Goal: Contribute content

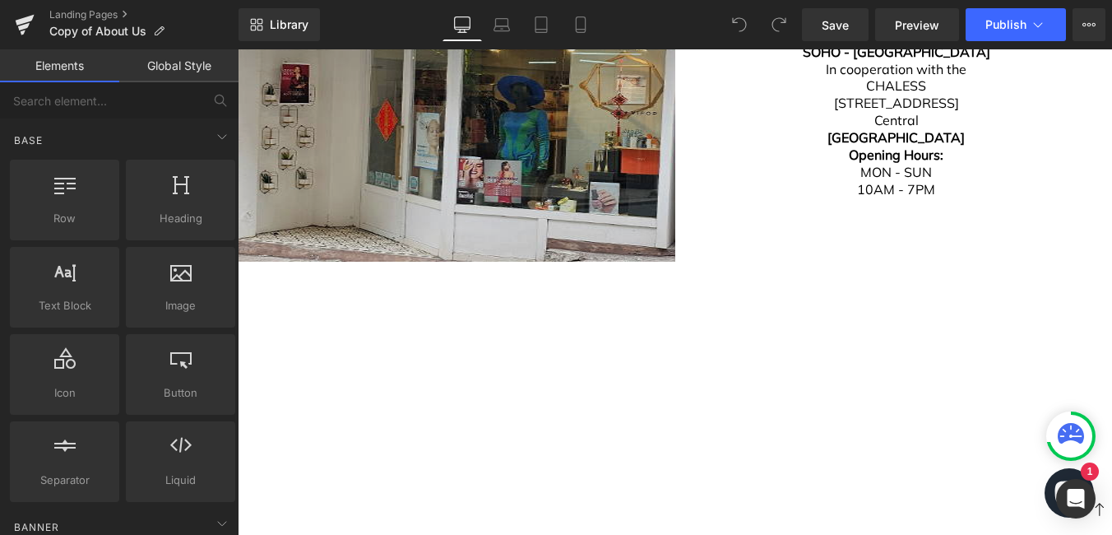
scroll to position [1809, 0]
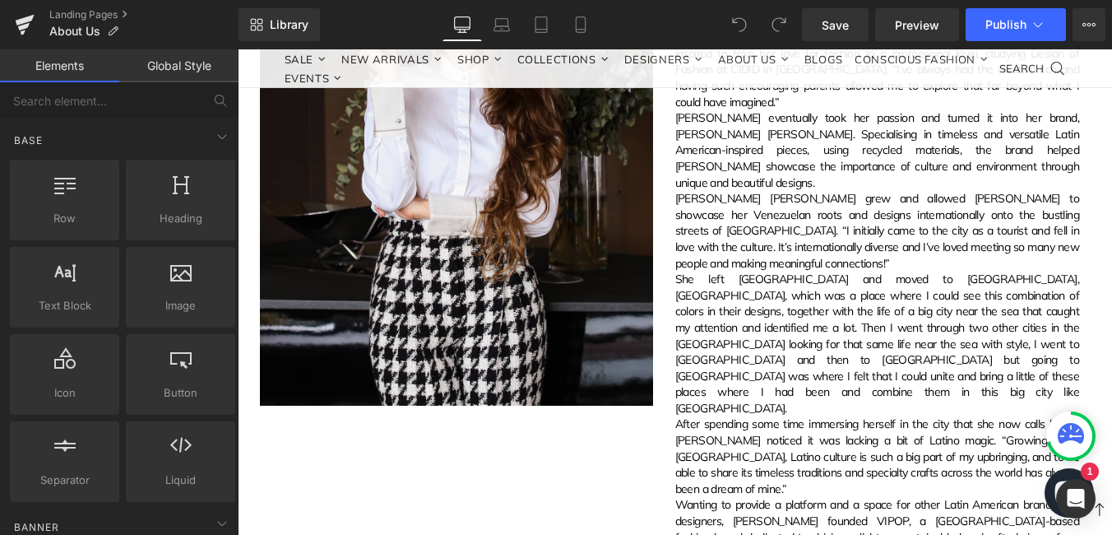
scroll to position [1095, 0]
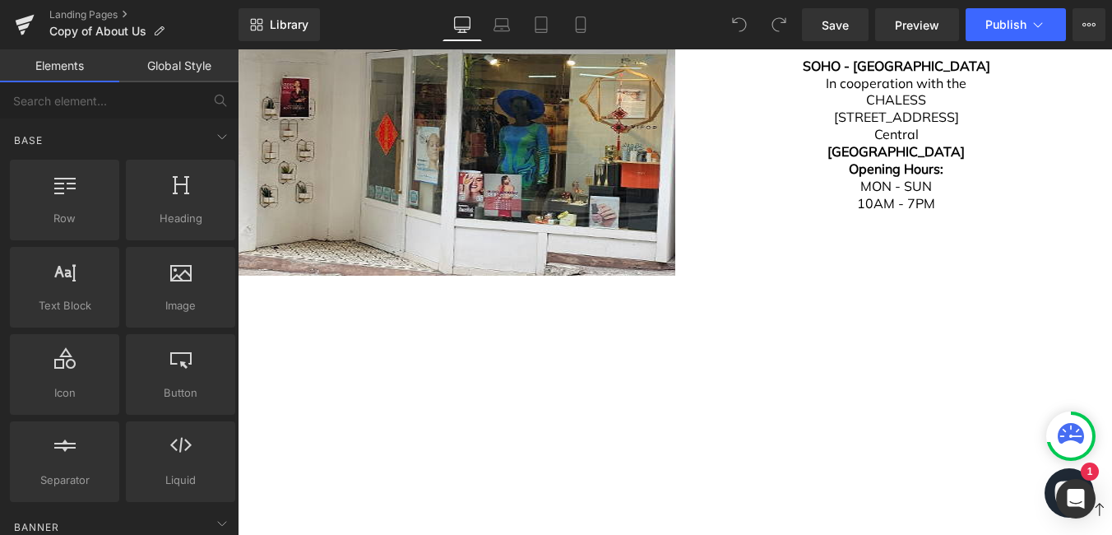
scroll to position [1727, 0]
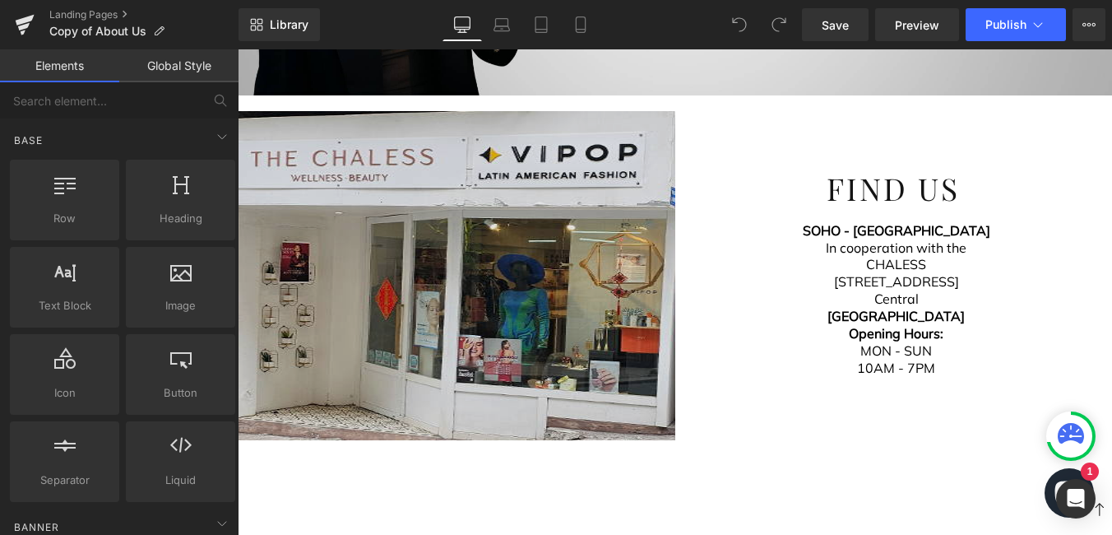
click at [523, 245] on img at bounding box center [456, 275] width 437 height 329
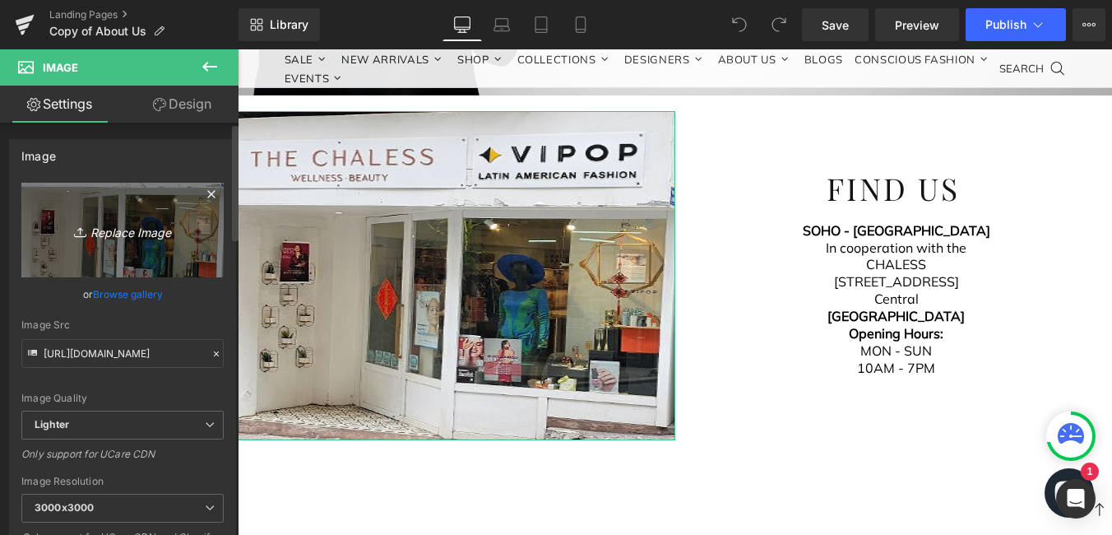
click at [141, 234] on icon "Replace Image" at bounding box center [123, 230] width 132 height 21
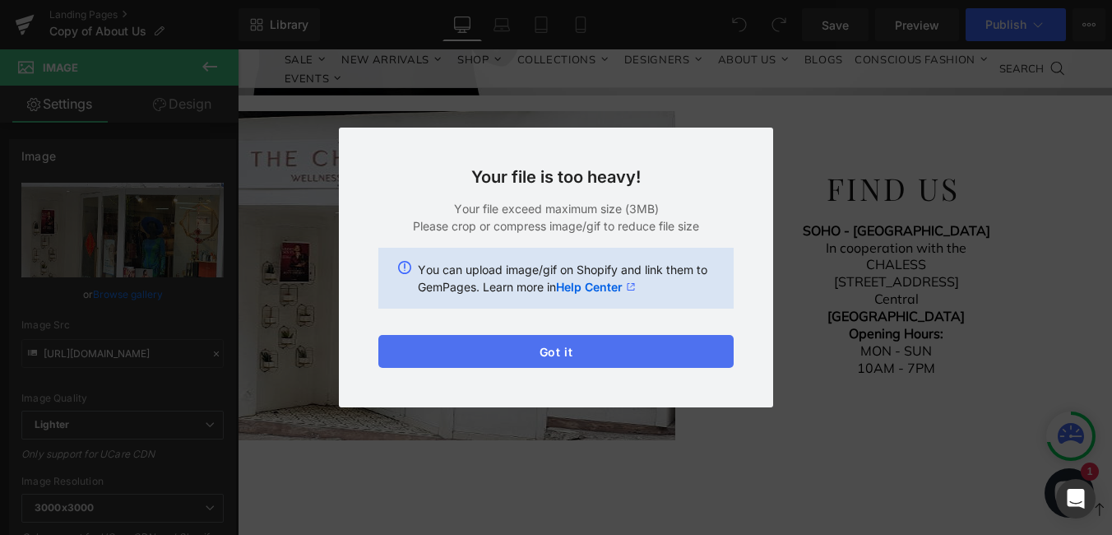
click at [585, 355] on button "Got it" at bounding box center [555, 351] width 355 height 33
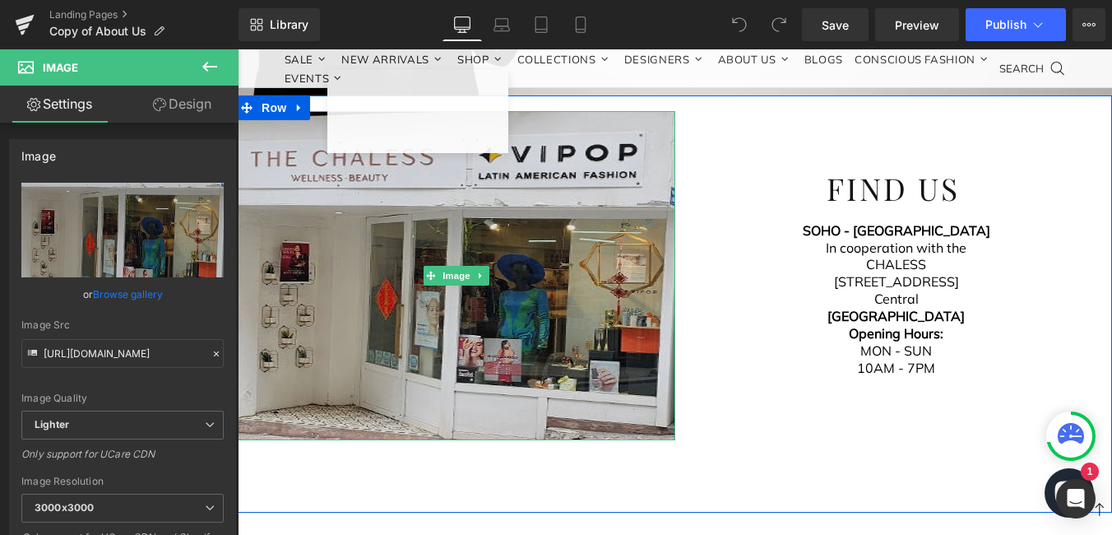
click at [465, 289] on img at bounding box center [456, 275] width 437 height 329
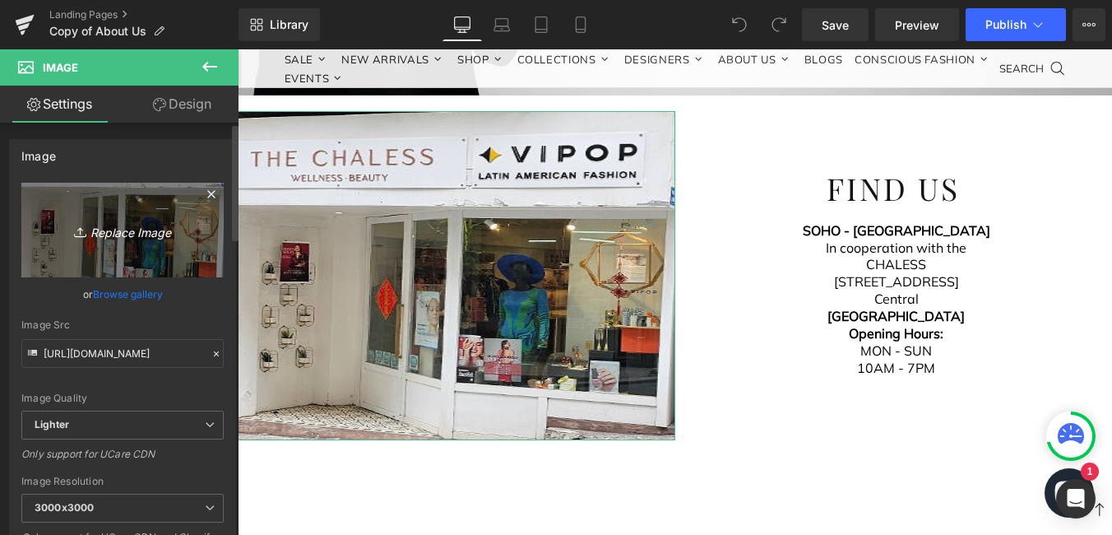
click at [114, 230] on icon "Replace Image" at bounding box center [123, 230] width 132 height 21
type input "C:\fakepath\Diseño sin título (25).png"
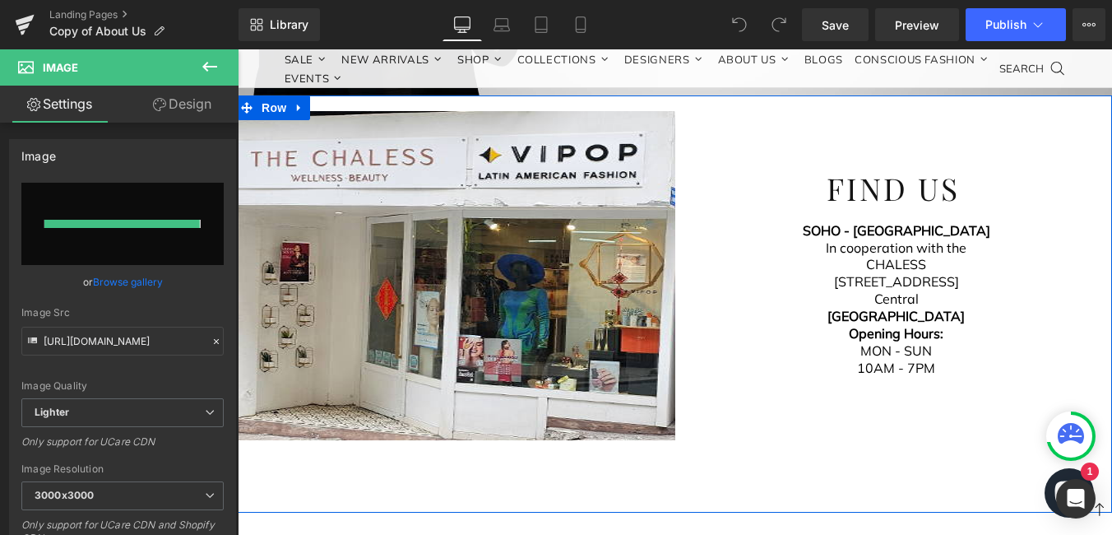
type input "https://ucarecdn.com/da1d43e4-748a-4e4b-a1f2-79937f511e62/-/format/auto/-/previ…"
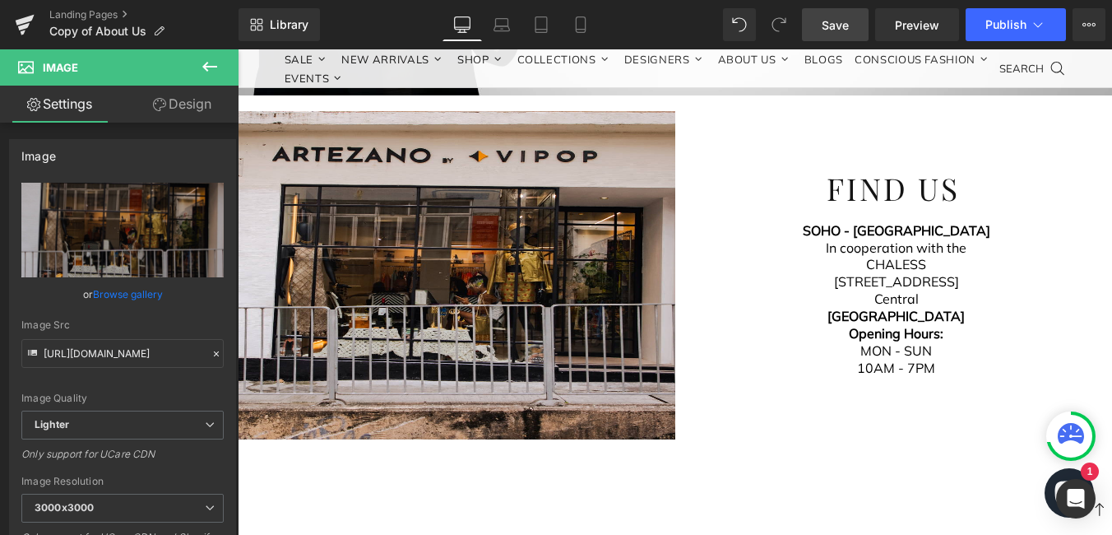
click at [853, 29] on link "Save" at bounding box center [835, 24] width 67 height 33
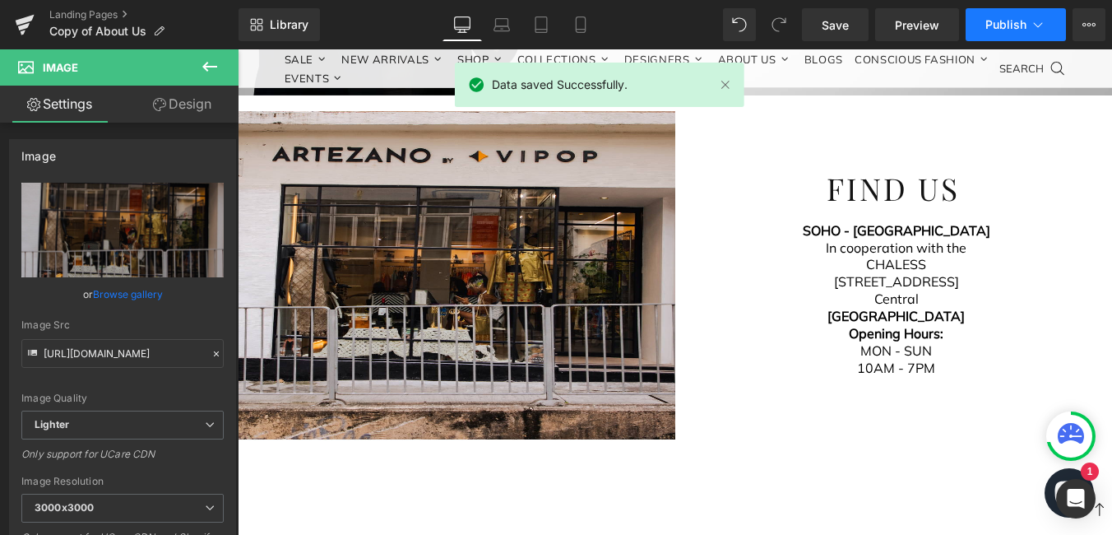
click at [1009, 30] on span "Publish" at bounding box center [1005, 24] width 41 height 13
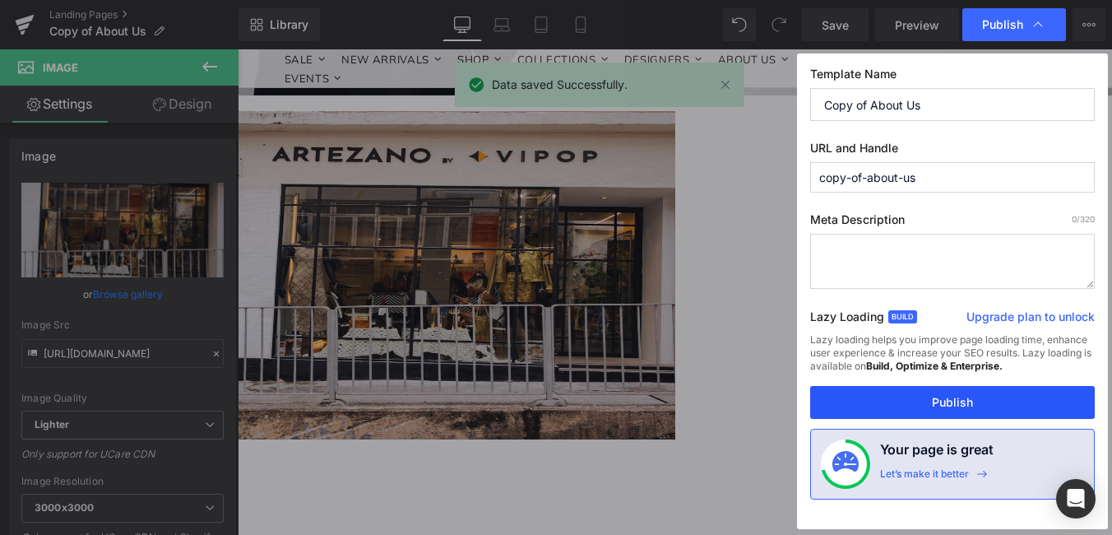
click at [953, 405] on button "Publish" at bounding box center [952, 402] width 285 height 33
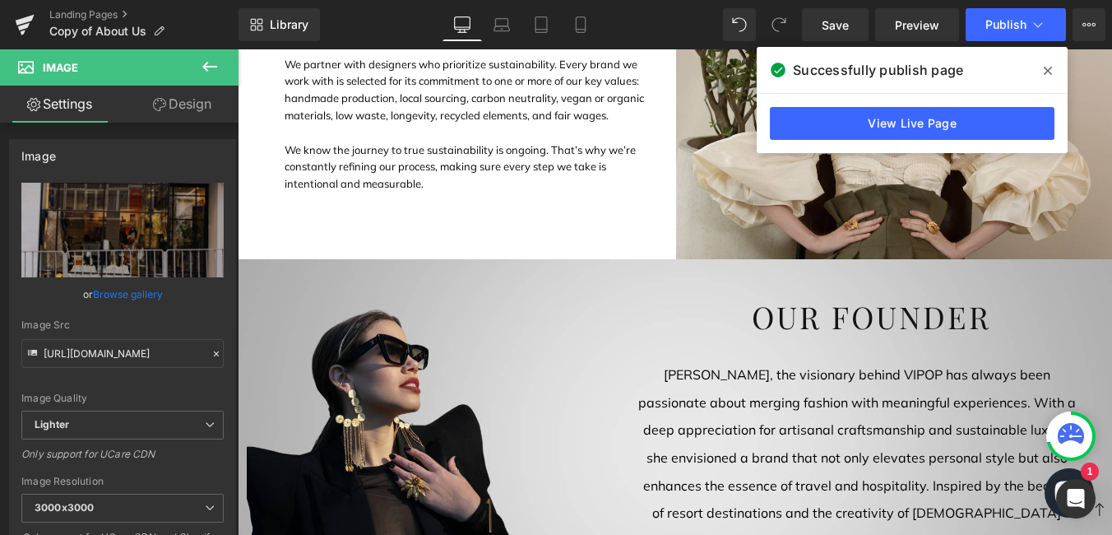
scroll to position [1316, 0]
